Goal: Check status: Check status

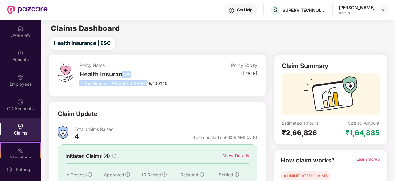
drag, startPoint x: 124, startPoint y: 69, endPoint x: 147, endPoint y: 90, distance: 30.6
click at [147, 90] on div "Policy Name Health Insurance Policy Number: P0025300004/6115/100149 Policy Expi…" at bounding box center [157, 75] width 218 height 42
click at [311, 136] on div "₹2,66,826" at bounding box center [306, 132] width 49 height 9
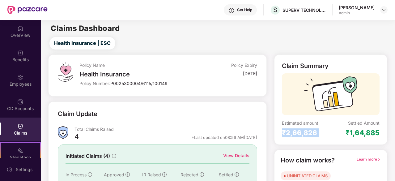
click at [311, 136] on div "₹2,66,826" at bounding box center [306, 132] width 49 height 9
click at [366, 134] on div "₹1,64,885" at bounding box center [362, 132] width 34 height 9
